Goal: Task Accomplishment & Management: Use online tool/utility

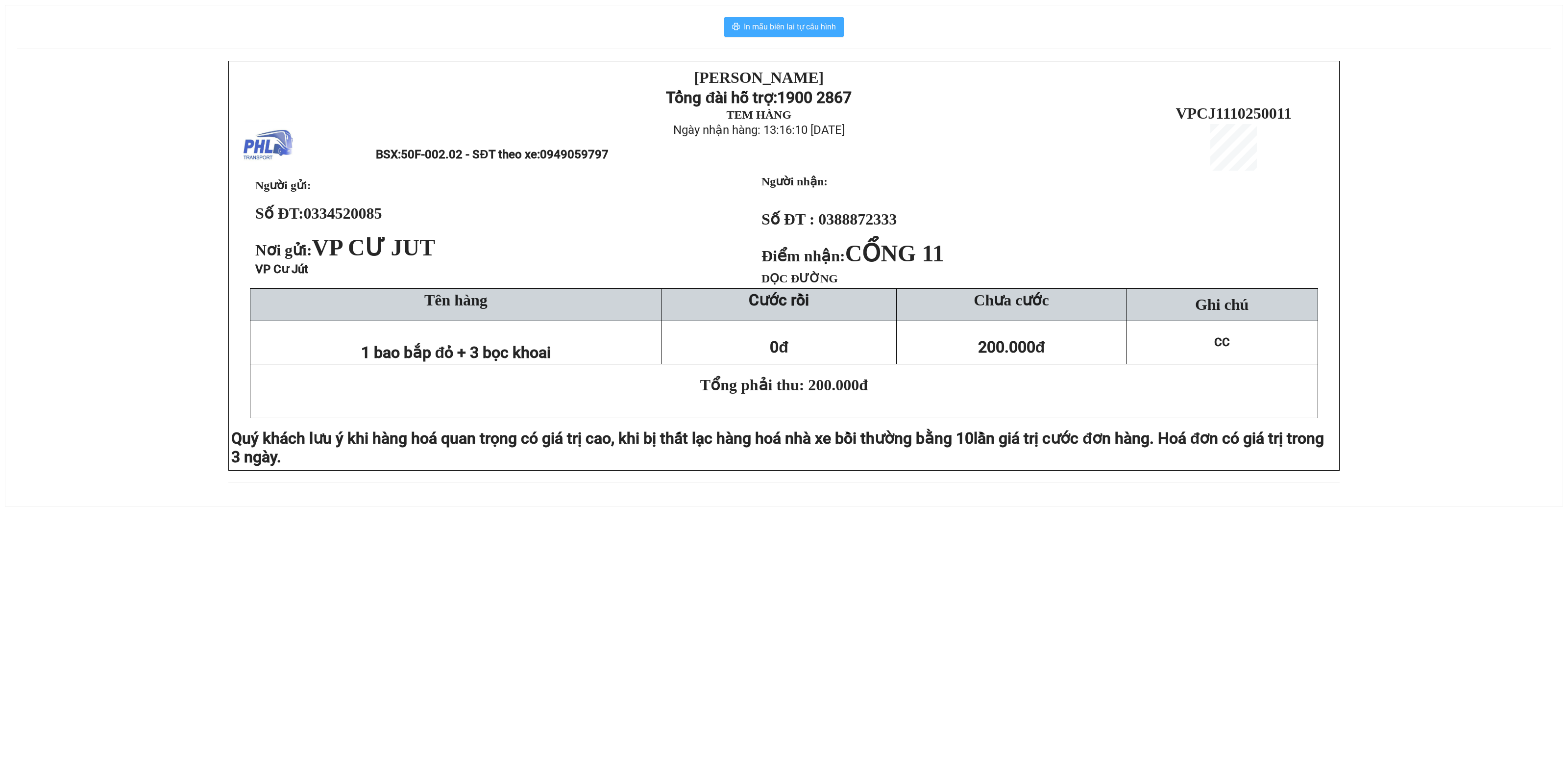
click at [794, 26] on span "In mẫu biên lai tự cấu hình" at bounding box center [790, 27] width 93 height 12
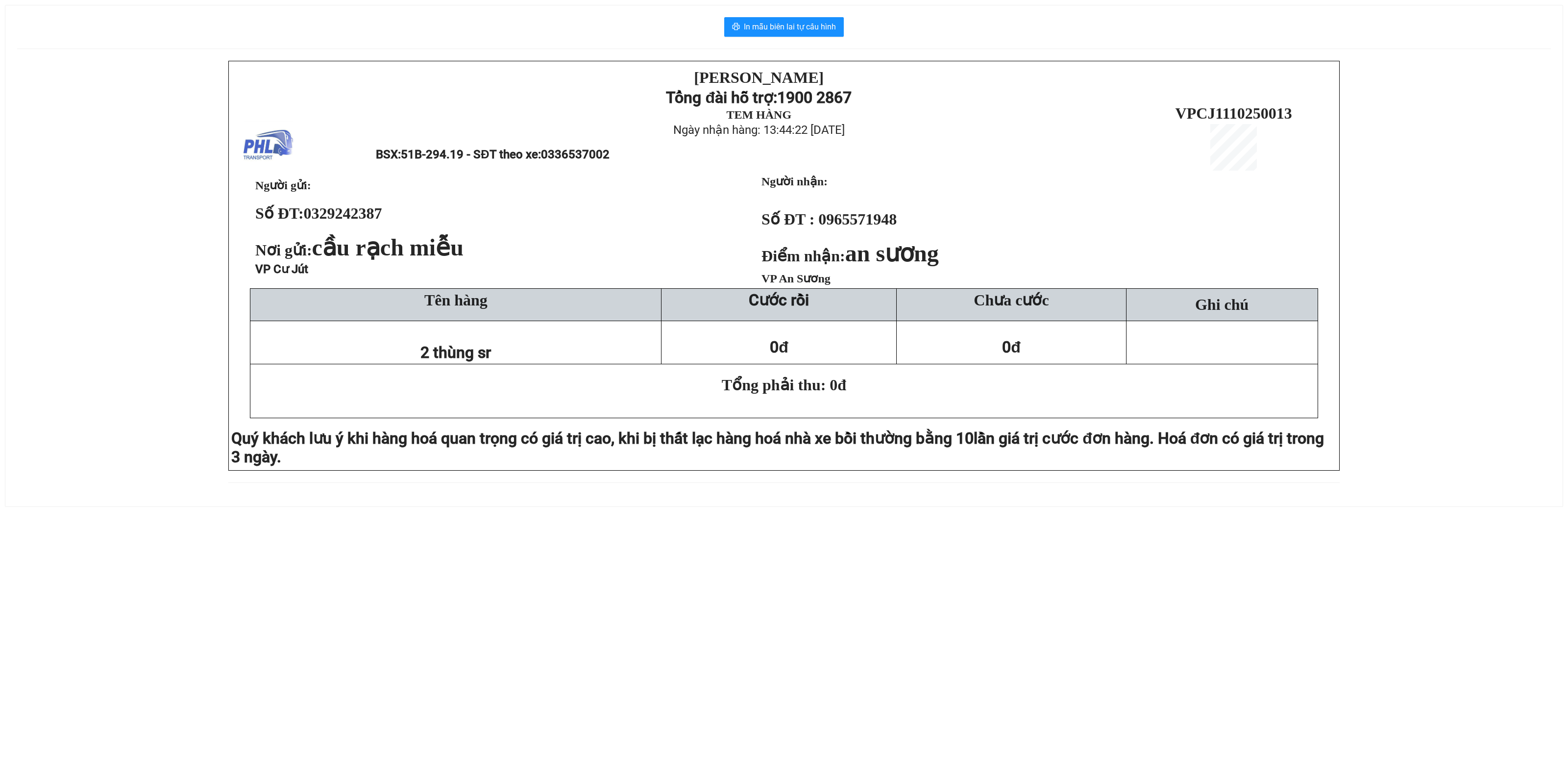
click at [14, 273] on div "In mẫu biên lai tự cấu hình [PERSON_NAME][DEMOGRAPHIC_DATA] Tổng đài hỗ trợ: 19…" at bounding box center [784, 256] width 1558 height 501
